Goal: Navigation & Orientation: Find specific page/section

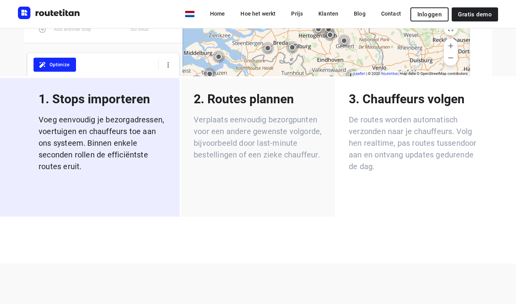
scroll to position [1299, 0]
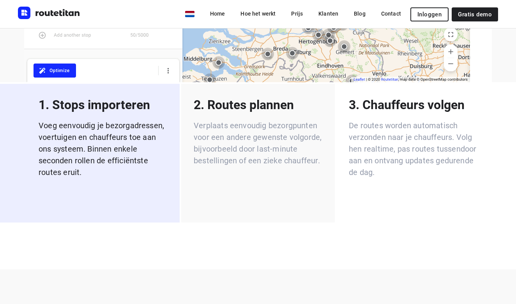
click at [294, 120] on p "Verplaats eenvoudig bezorgpunten voor een andere gewenste volgorde, bijvoorbeel…" at bounding box center [258, 143] width 129 height 47
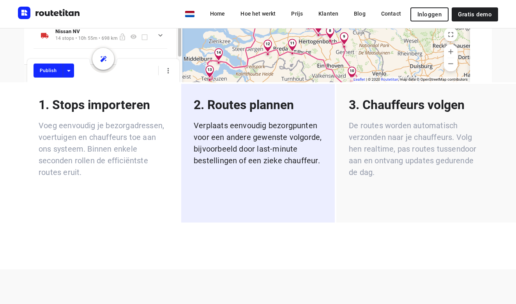
click at [368, 129] on p "De routes worden automatisch verzonden naar je chauffeurs. Volg hen realtime, p…" at bounding box center [413, 149] width 129 height 58
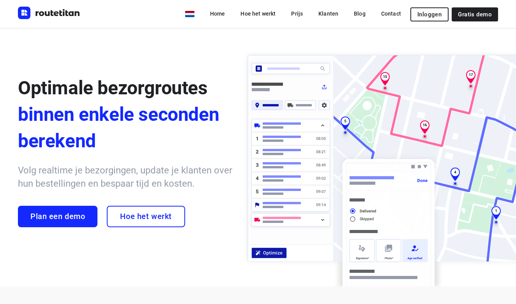
scroll to position [0, 0]
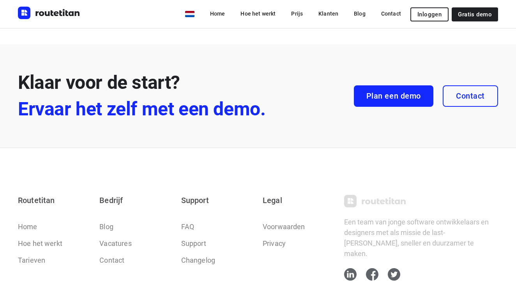
scroll to position [2283, 0]
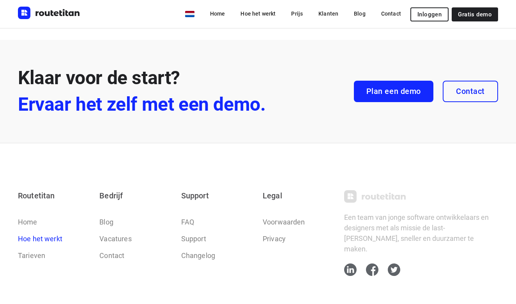
click at [43, 234] on link "Hoe het werkt" at bounding box center [40, 239] width 44 height 11
